Goal: Task Accomplishment & Management: Use online tool/utility

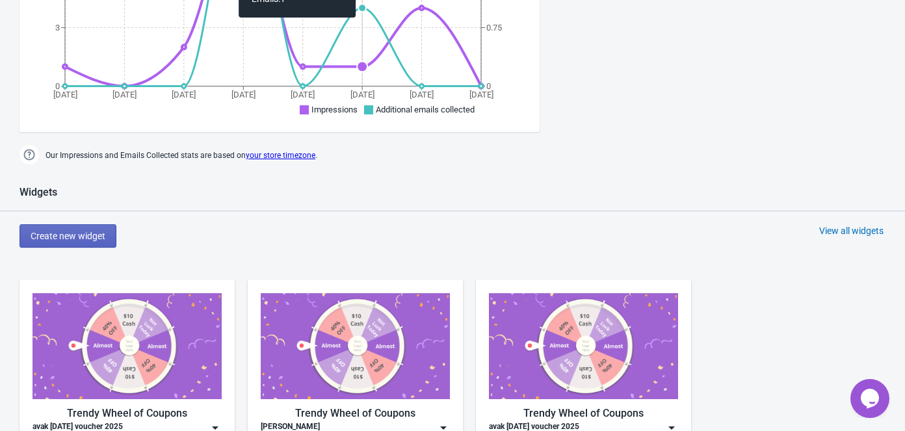
scroll to position [473, 0]
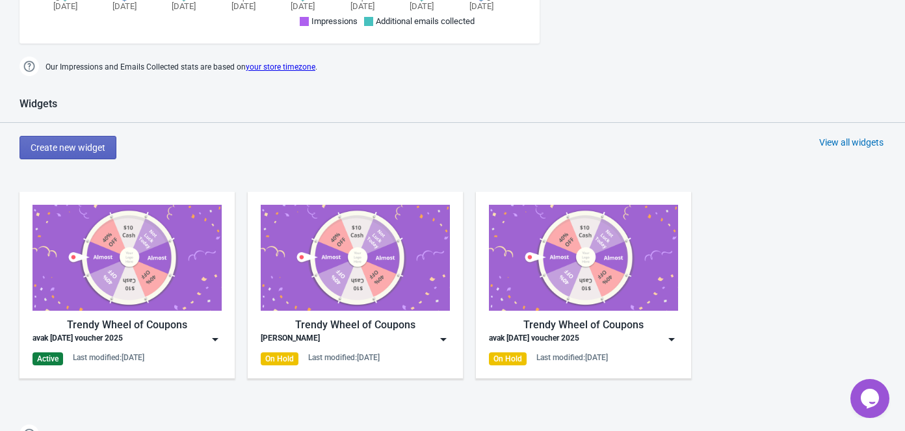
click at [225, 328] on div "Trendy Wheel of Coupons avak [DATE] voucher 2025 Active Last modified: [DATE]" at bounding box center [127, 285] width 215 height 187
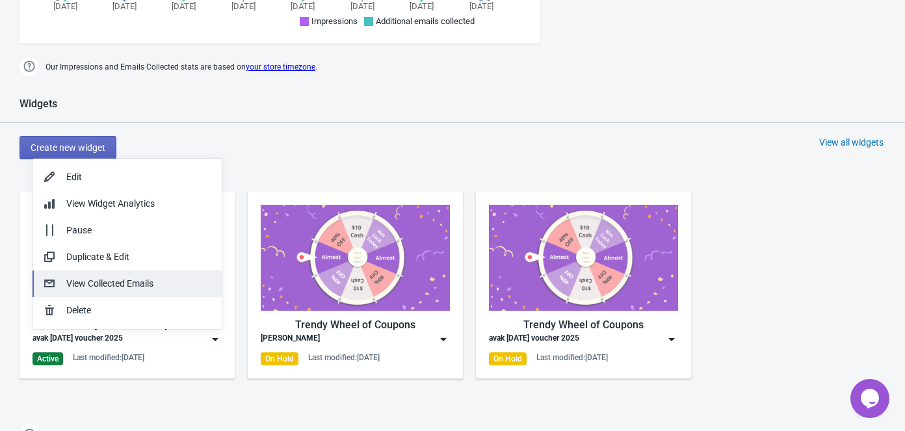
click at [113, 286] on div "View Collected Emails" at bounding box center [138, 284] width 145 height 14
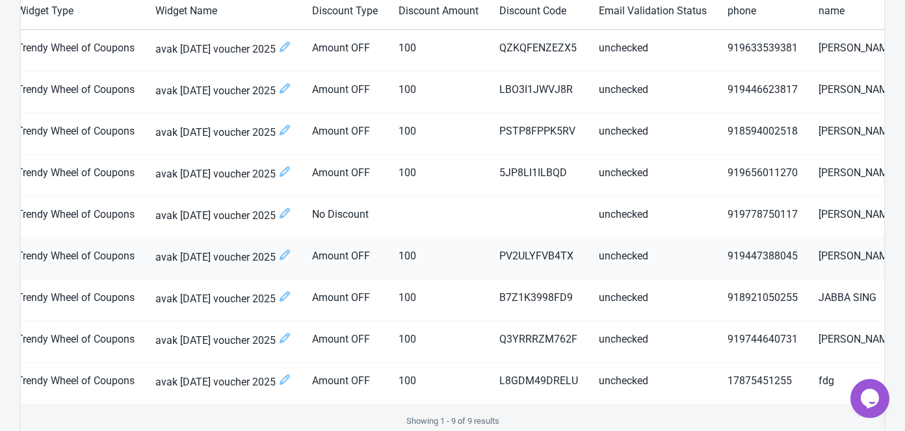
scroll to position [152, 0]
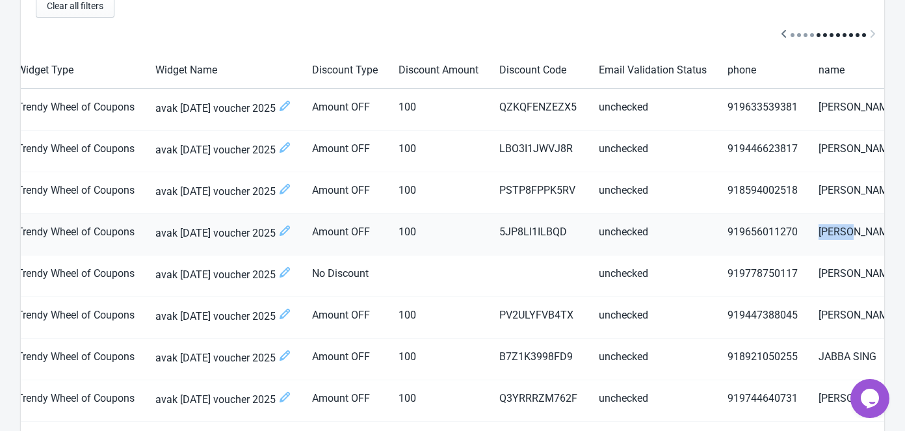
drag, startPoint x: 795, startPoint y: 231, endPoint x: 839, endPoint y: 232, distance: 44.2
click at [839, 232] on td "[PERSON_NAME]" at bounding box center [897, 235] width 179 height 42
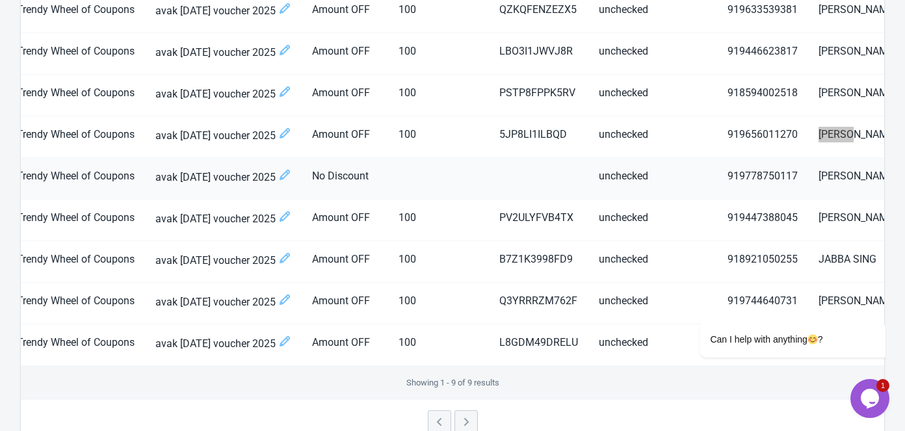
scroll to position [270, 0]
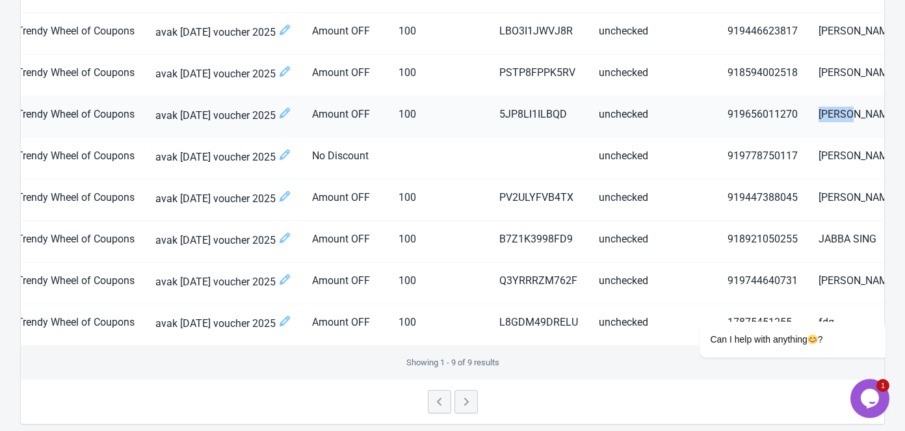
click at [827, 116] on td "[PERSON_NAME]" at bounding box center [897, 117] width 179 height 42
drag, startPoint x: 824, startPoint y: 112, endPoint x: 795, endPoint y: 116, distance: 29.5
click at [808, 116] on td "[PERSON_NAME]" at bounding box center [897, 117] width 179 height 42
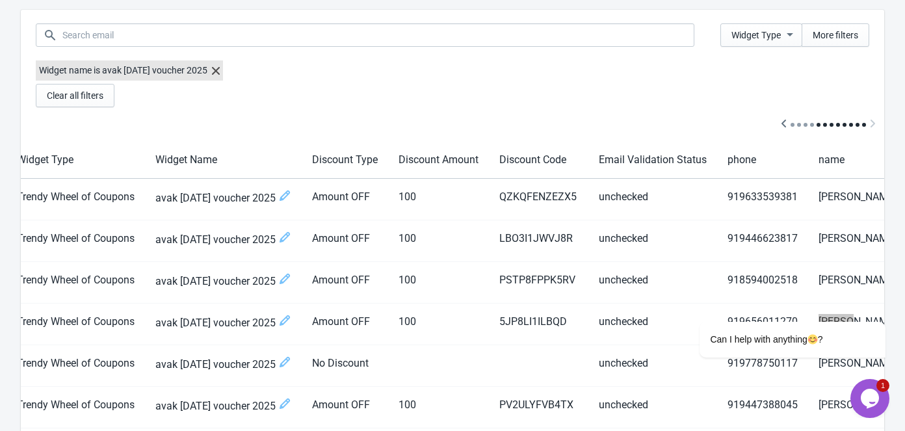
scroll to position [118, 0]
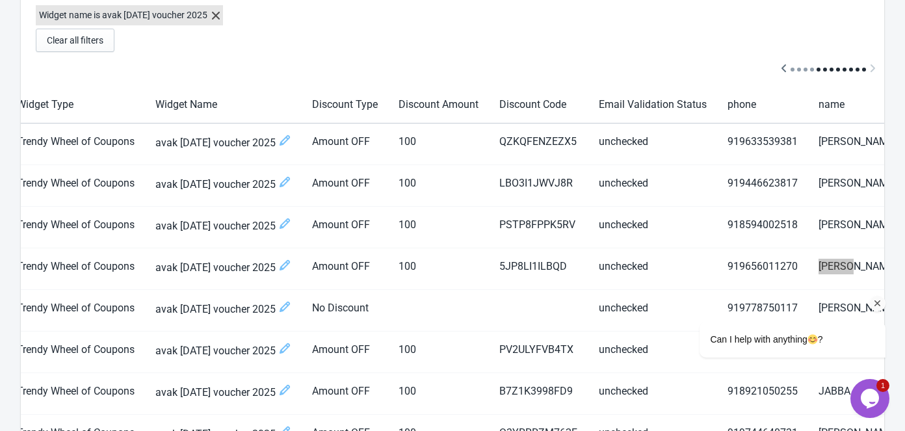
click at [835, 264] on div "Can I help with anything ?" at bounding box center [775, 293] width 234 height 153
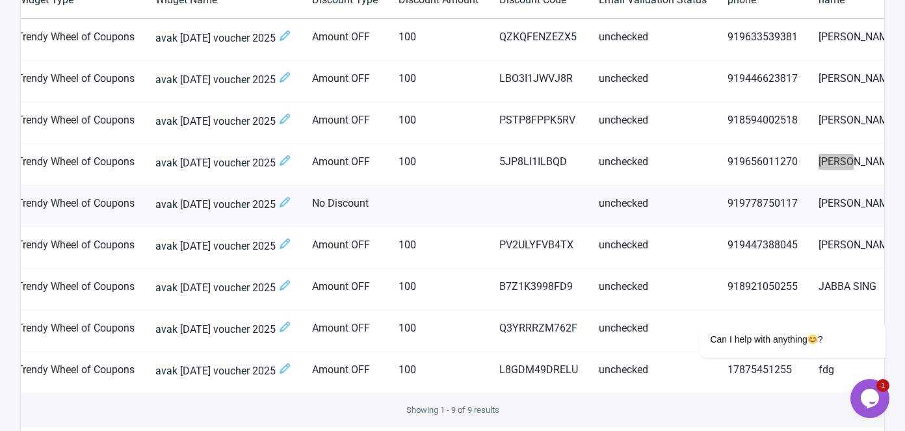
scroll to position [236, 0]
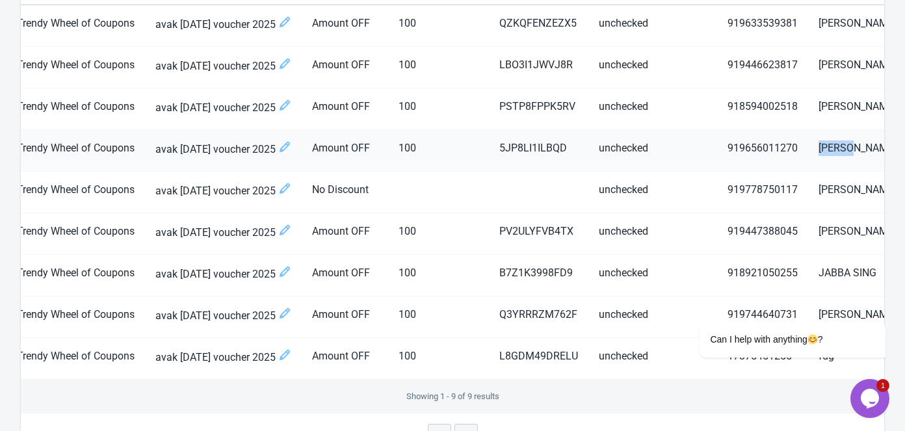
click at [821, 150] on td "[PERSON_NAME]" at bounding box center [897, 151] width 179 height 42
drag, startPoint x: 802, startPoint y: 148, endPoint x: 830, endPoint y: 147, distance: 28.0
click at [830, 147] on td "[PERSON_NAME]" at bounding box center [897, 151] width 179 height 42
click at [827, 144] on td "[PERSON_NAME]" at bounding box center [897, 151] width 179 height 42
drag, startPoint x: 819, startPoint y: 149, endPoint x: 793, endPoint y: 151, distance: 25.4
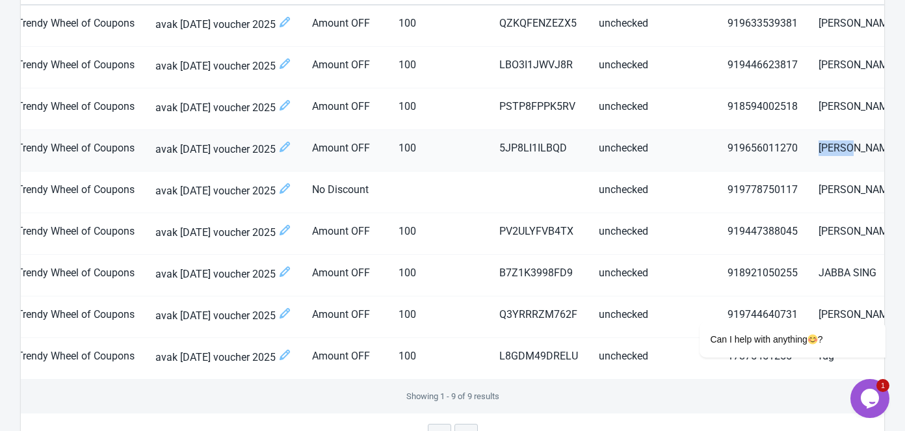
click at [808, 151] on td "[PERSON_NAME]" at bounding box center [897, 151] width 179 height 42
drag, startPoint x: 798, startPoint y: 103, endPoint x: 830, endPoint y: 105, distance: 31.2
click at [830, 105] on td "[PERSON_NAME]" at bounding box center [897, 109] width 179 height 42
click at [811, 107] on td "[PERSON_NAME]" at bounding box center [897, 109] width 179 height 42
click at [814, 76] on td "[PERSON_NAME] [PERSON_NAME]" at bounding box center [897, 68] width 179 height 42
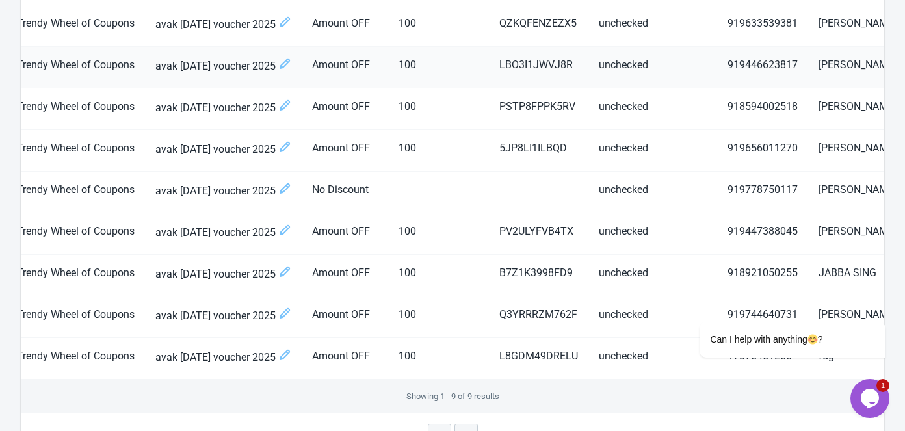
click at [819, 66] on td "[PERSON_NAME] [PERSON_NAME]" at bounding box center [897, 68] width 179 height 42
drag, startPoint x: 802, startPoint y: 63, endPoint x: 855, endPoint y: 63, distance: 52.7
click at [855, 63] on td "[PERSON_NAME] [PERSON_NAME]" at bounding box center [897, 68] width 179 height 42
drag, startPoint x: 798, startPoint y: 149, endPoint x: 821, endPoint y: 148, distance: 23.4
click at [821, 148] on td "[PERSON_NAME]" at bounding box center [897, 151] width 179 height 42
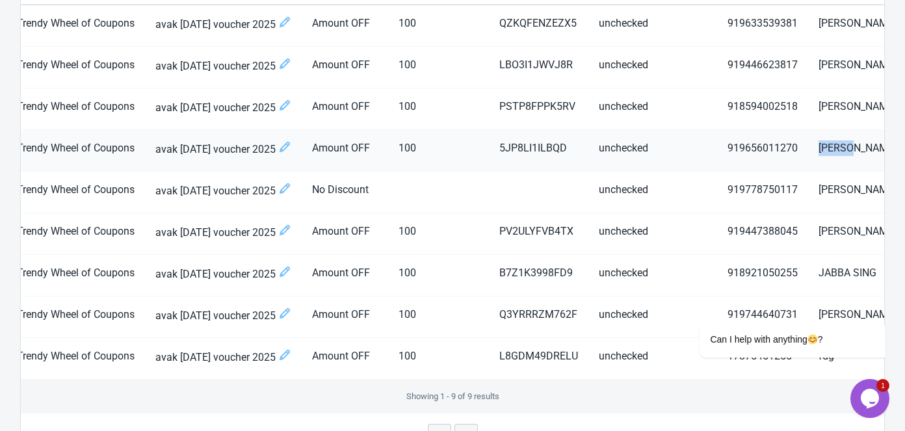
click at [813, 138] on td "[PERSON_NAME]" at bounding box center [897, 151] width 179 height 42
drag, startPoint x: 802, startPoint y: 147, endPoint x: 830, endPoint y: 145, distance: 28.7
click at [830, 145] on td "[PERSON_NAME]" at bounding box center [897, 151] width 179 height 42
click at [817, 149] on td "[PERSON_NAME]" at bounding box center [897, 151] width 179 height 42
drag, startPoint x: 804, startPoint y: 150, endPoint x: 821, endPoint y: 148, distance: 17.0
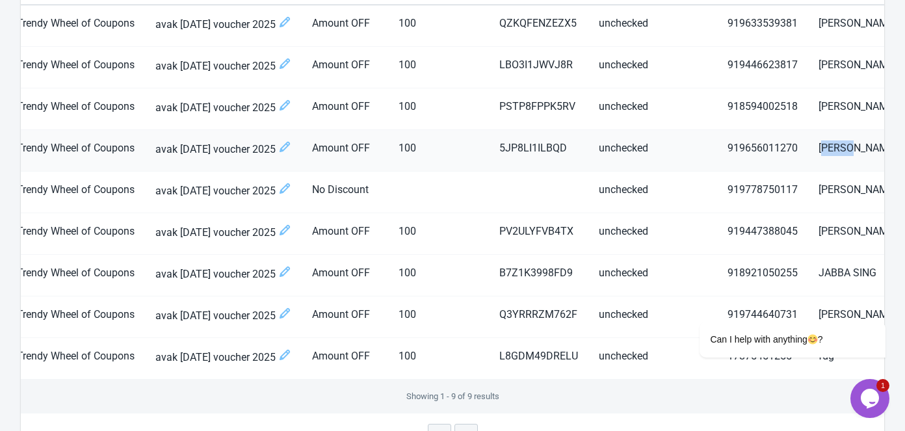
click at [821, 148] on td "[PERSON_NAME]" at bounding box center [897, 151] width 179 height 42
click at [825, 146] on td "[PERSON_NAME]" at bounding box center [897, 151] width 179 height 42
drag, startPoint x: 813, startPoint y: 149, endPoint x: 824, endPoint y: 147, distance: 11.2
click at [824, 147] on td "[PERSON_NAME]" at bounding box center [897, 151] width 179 height 42
drag, startPoint x: 482, startPoint y: 149, endPoint x: 540, endPoint y: 142, distance: 58.3
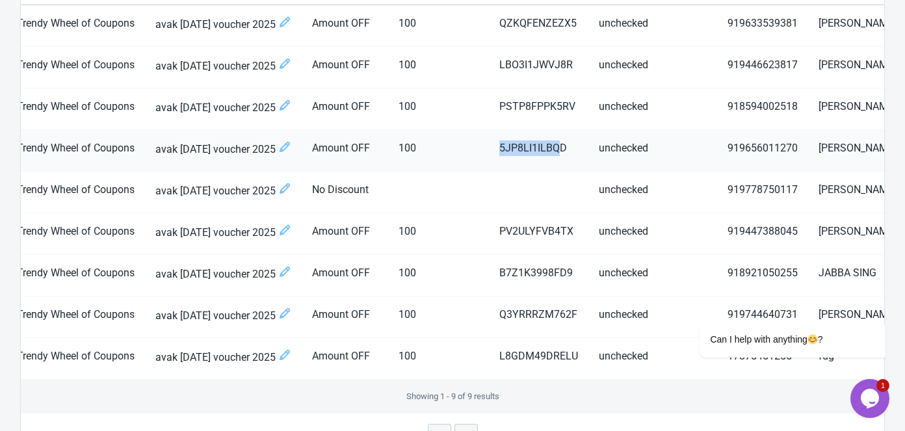
click at [540, 142] on td "5JP8LI1ILBQD" at bounding box center [538, 151] width 99 height 42
click at [539, 146] on td "5JP8LI1ILBQD" at bounding box center [538, 151] width 99 height 42
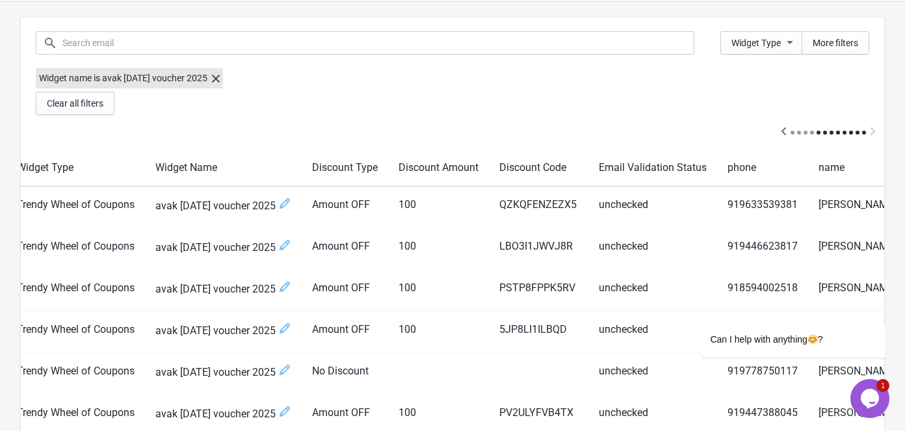
scroll to position [0, 0]
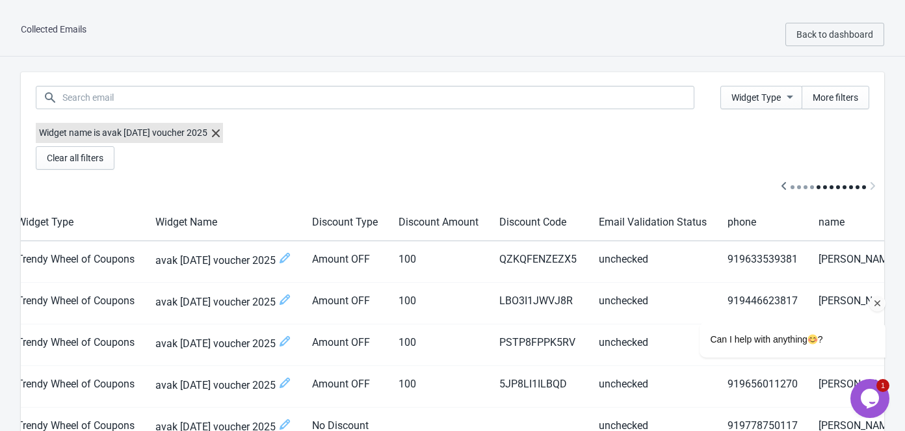
click at [672, 235] on div "Can I help with anything ?" at bounding box center [775, 293] width 234 height 153
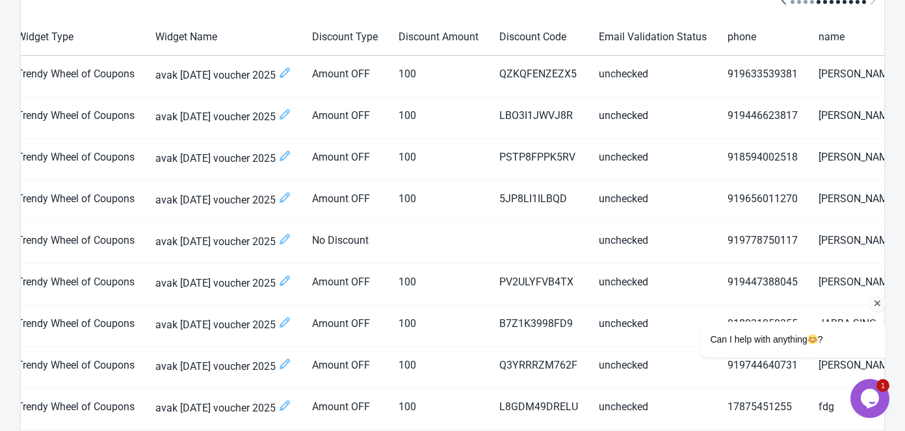
scroll to position [177, 0]
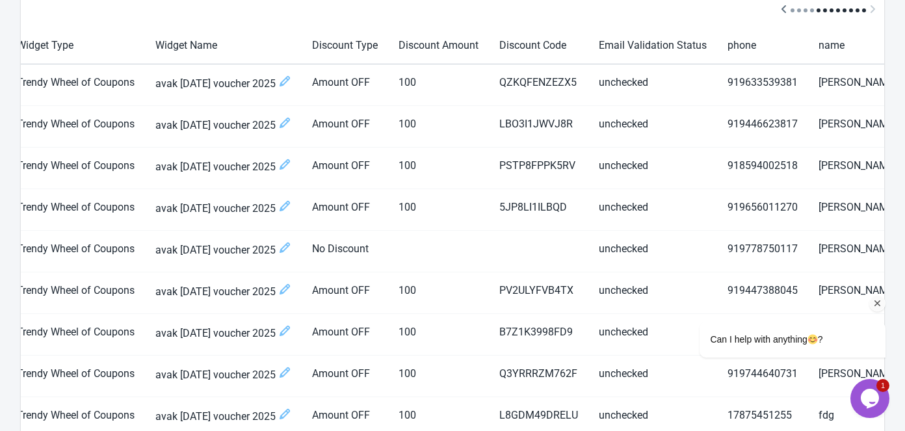
click at [880, 306] on icon "Chat attention grabber" at bounding box center [878, 304] width 12 height 12
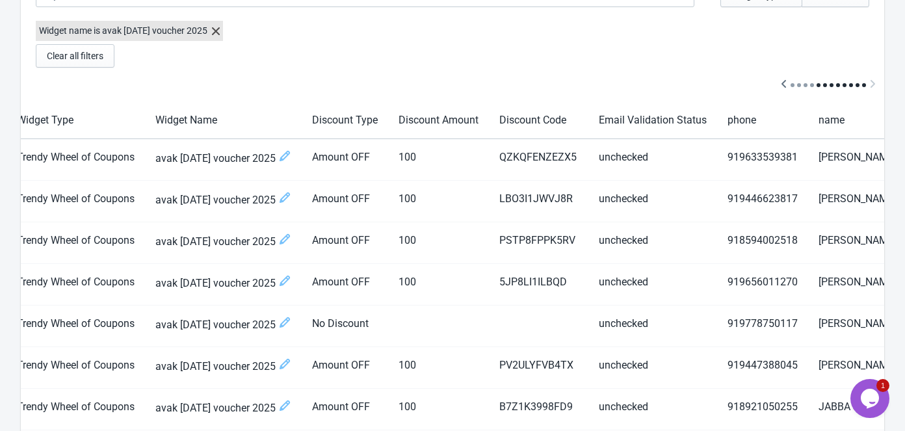
scroll to position [118, 0]
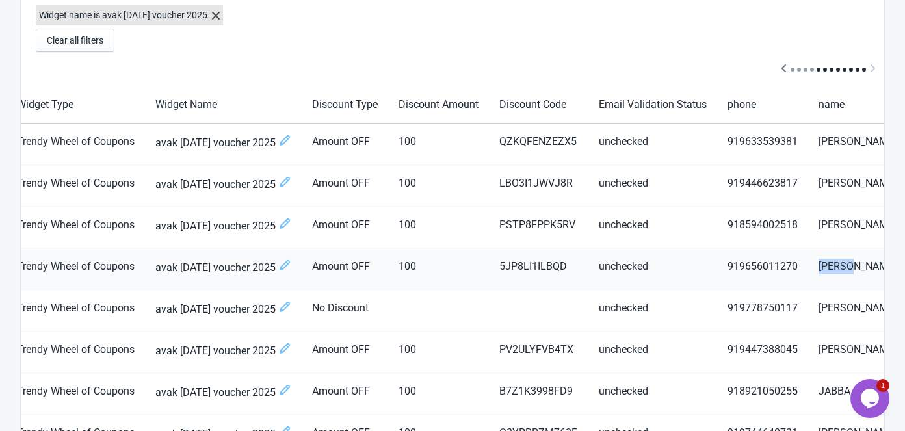
drag, startPoint x: 796, startPoint y: 264, endPoint x: 834, endPoint y: 262, distance: 37.8
click at [834, 262] on td "[PERSON_NAME]" at bounding box center [897, 269] width 179 height 42
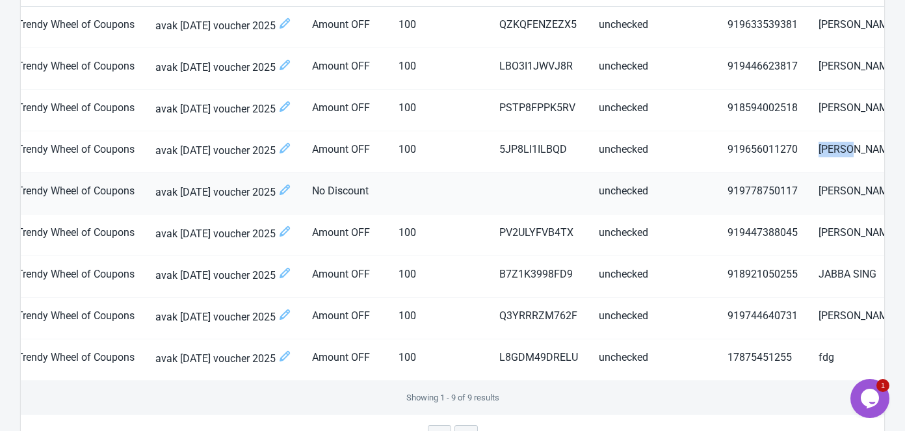
scroll to position [236, 0]
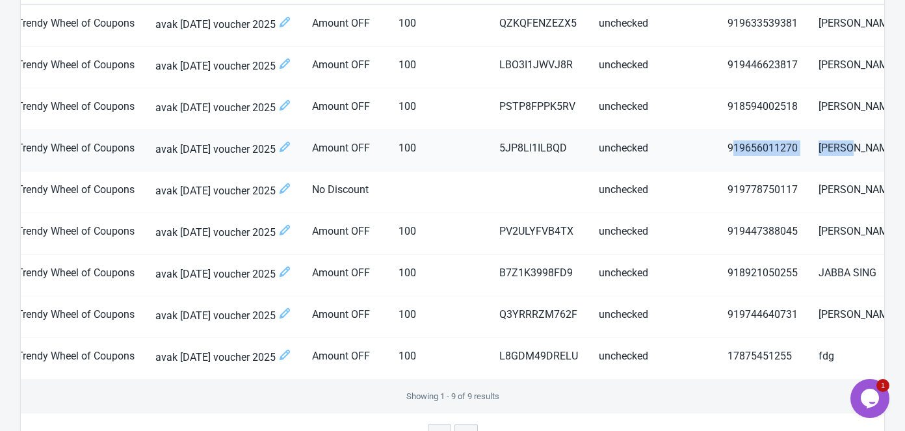
drag, startPoint x: 710, startPoint y: 149, endPoint x: 836, endPoint y: 139, distance: 126.5
click at [836, 138] on tr "[EMAIL_ADDRESS][DOMAIN_NAME] [DATE] 10:59 AM Trendy Wheel of Coupons avak [DATE…" at bounding box center [305, 151] width 1366 height 42
click at [833, 141] on td "[PERSON_NAME]" at bounding box center [897, 151] width 179 height 42
drag, startPoint x: 799, startPoint y: 146, endPoint x: 838, endPoint y: 144, distance: 39.1
click at [838, 144] on td "[PERSON_NAME]" at bounding box center [897, 151] width 179 height 42
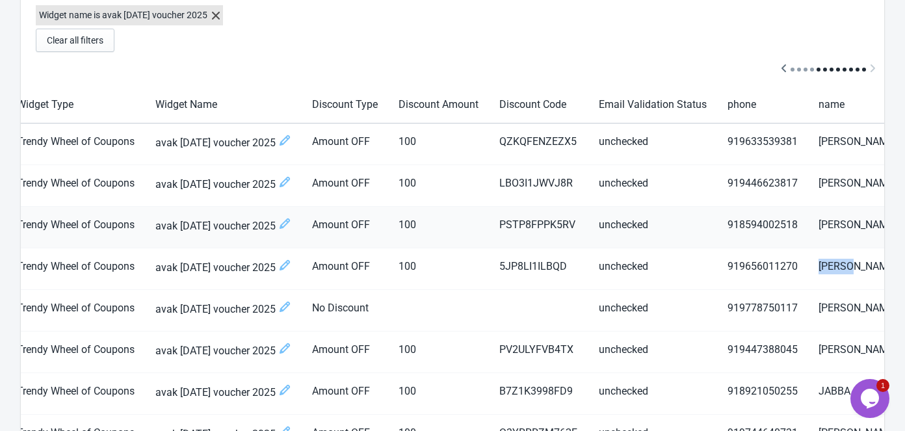
scroll to position [177, 0]
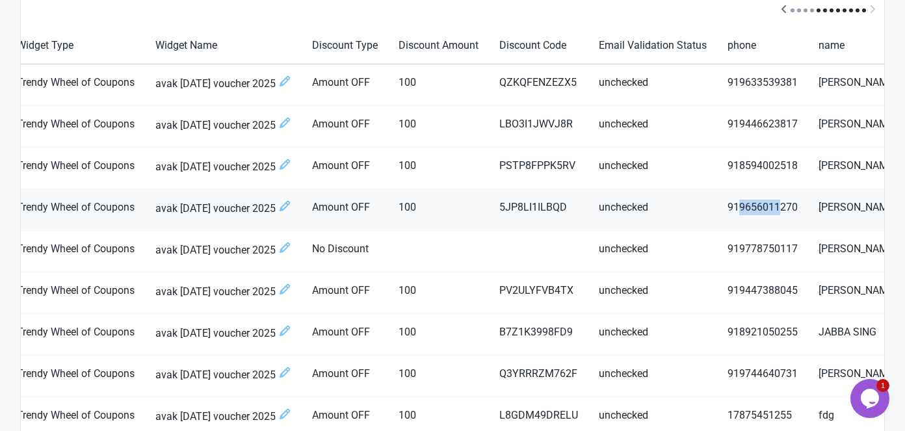
drag, startPoint x: 718, startPoint y: 206, endPoint x: 757, endPoint y: 209, distance: 39.1
click at [757, 209] on td "919656011270" at bounding box center [762, 210] width 91 height 42
